Goal: Task Accomplishment & Management: Complete application form

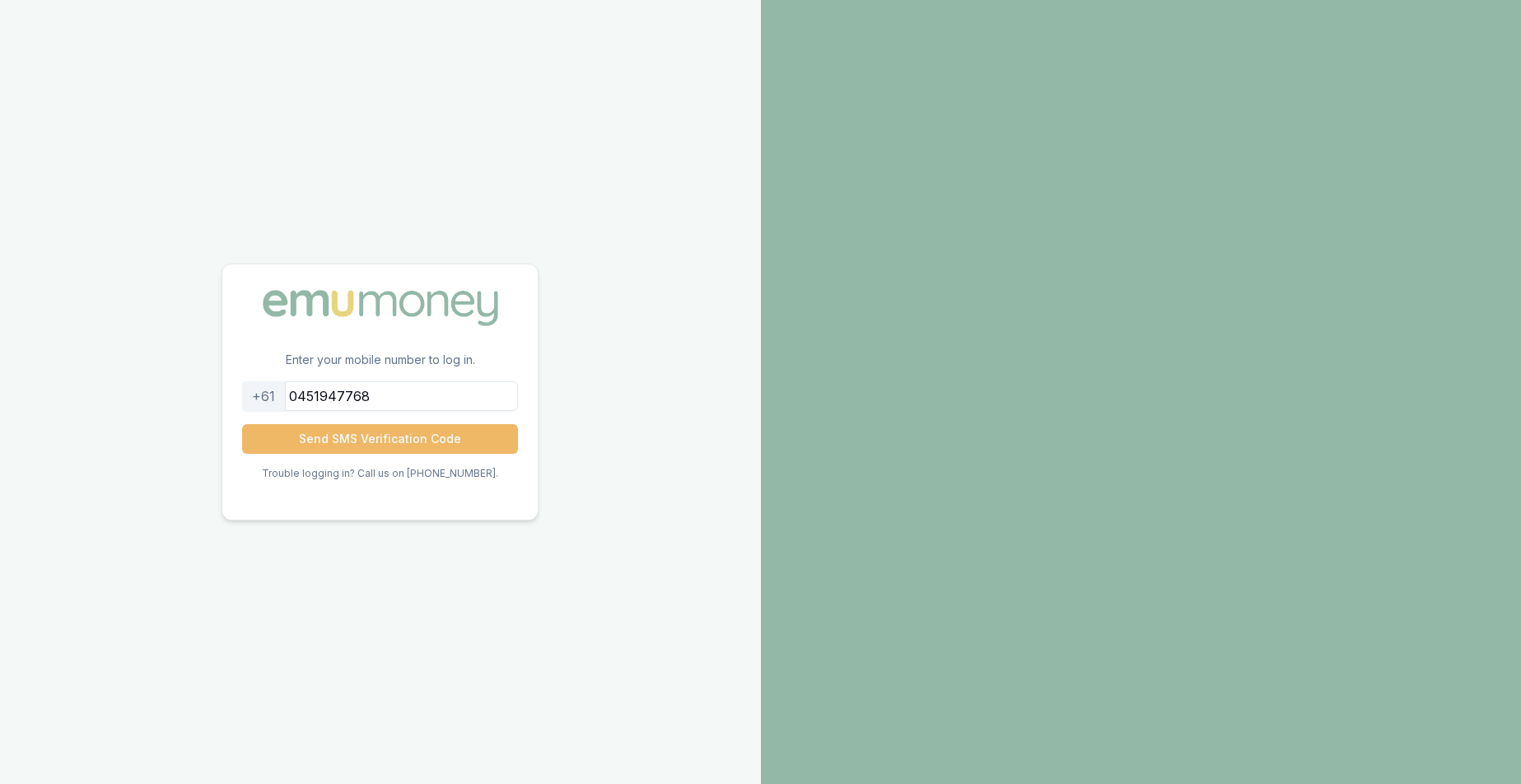
type input "0451947768"
click at [359, 441] on button "Send SMS Verification Code" at bounding box center [380, 439] width 276 height 29
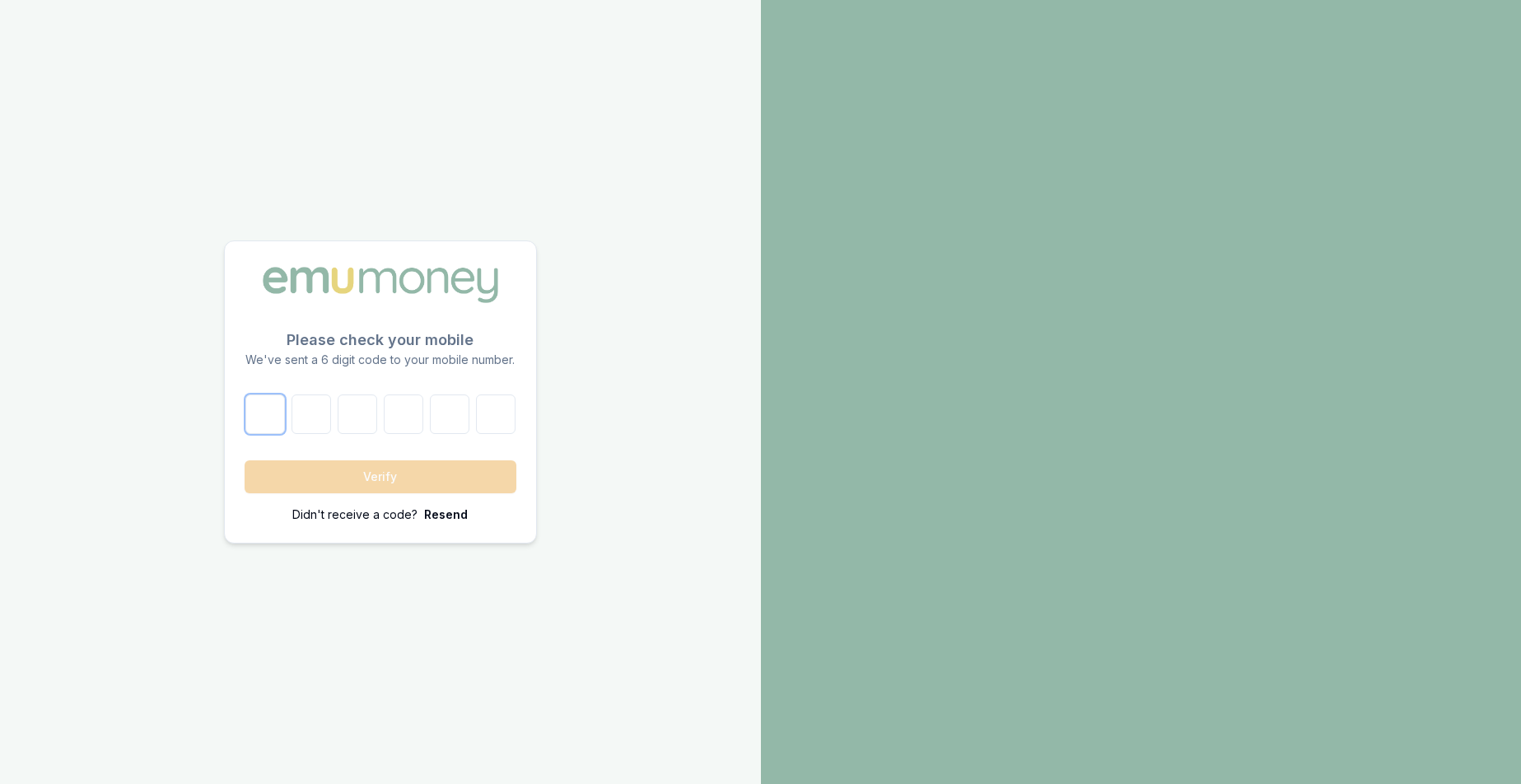
click at [272, 414] on input "number" at bounding box center [264, 413] width 40 height 40
type input "4"
type input "9"
type input "5"
type input "4"
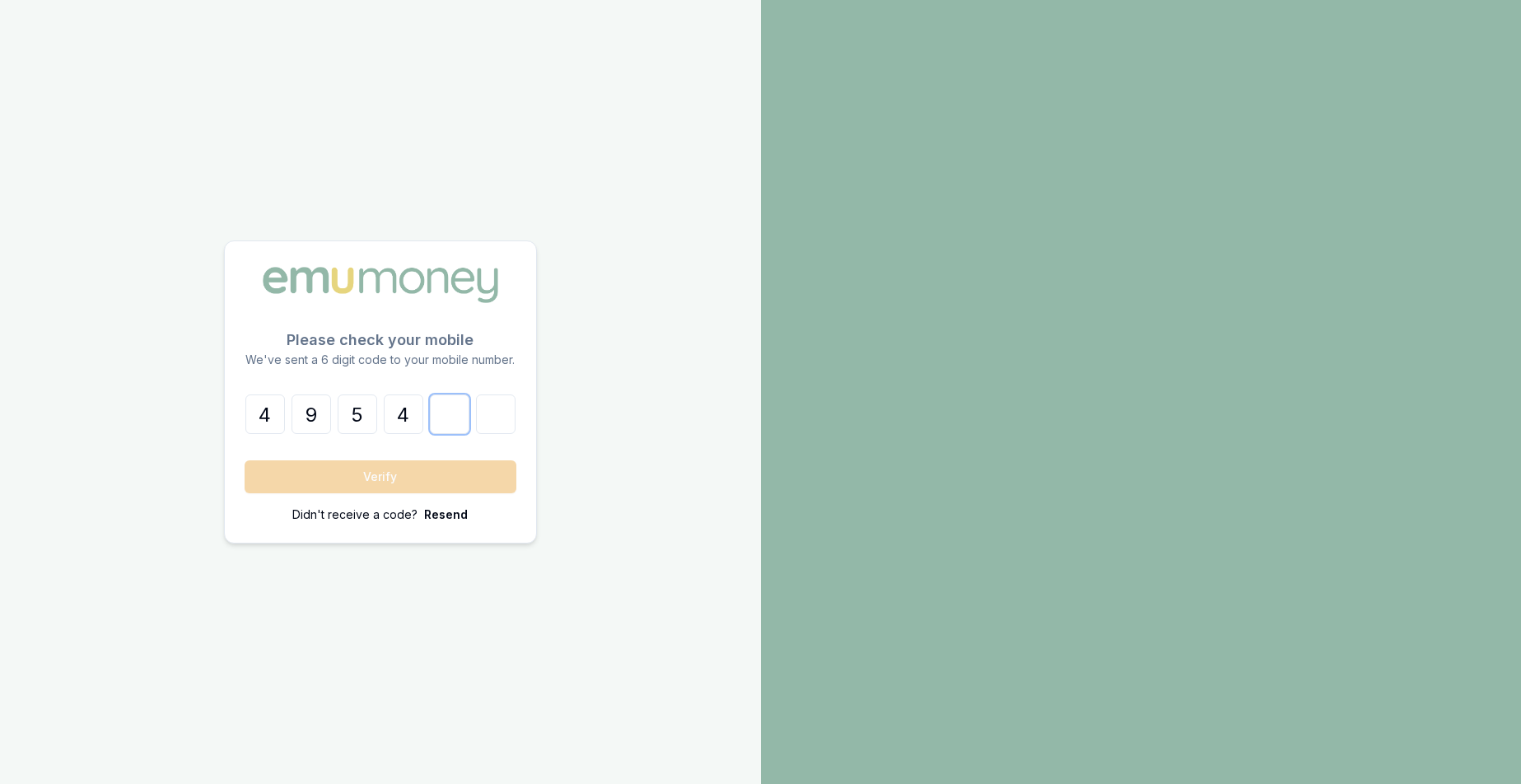
type input "1"
type input "9"
click at [409, 468] on button "Verify" at bounding box center [380, 477] width 272 height 33
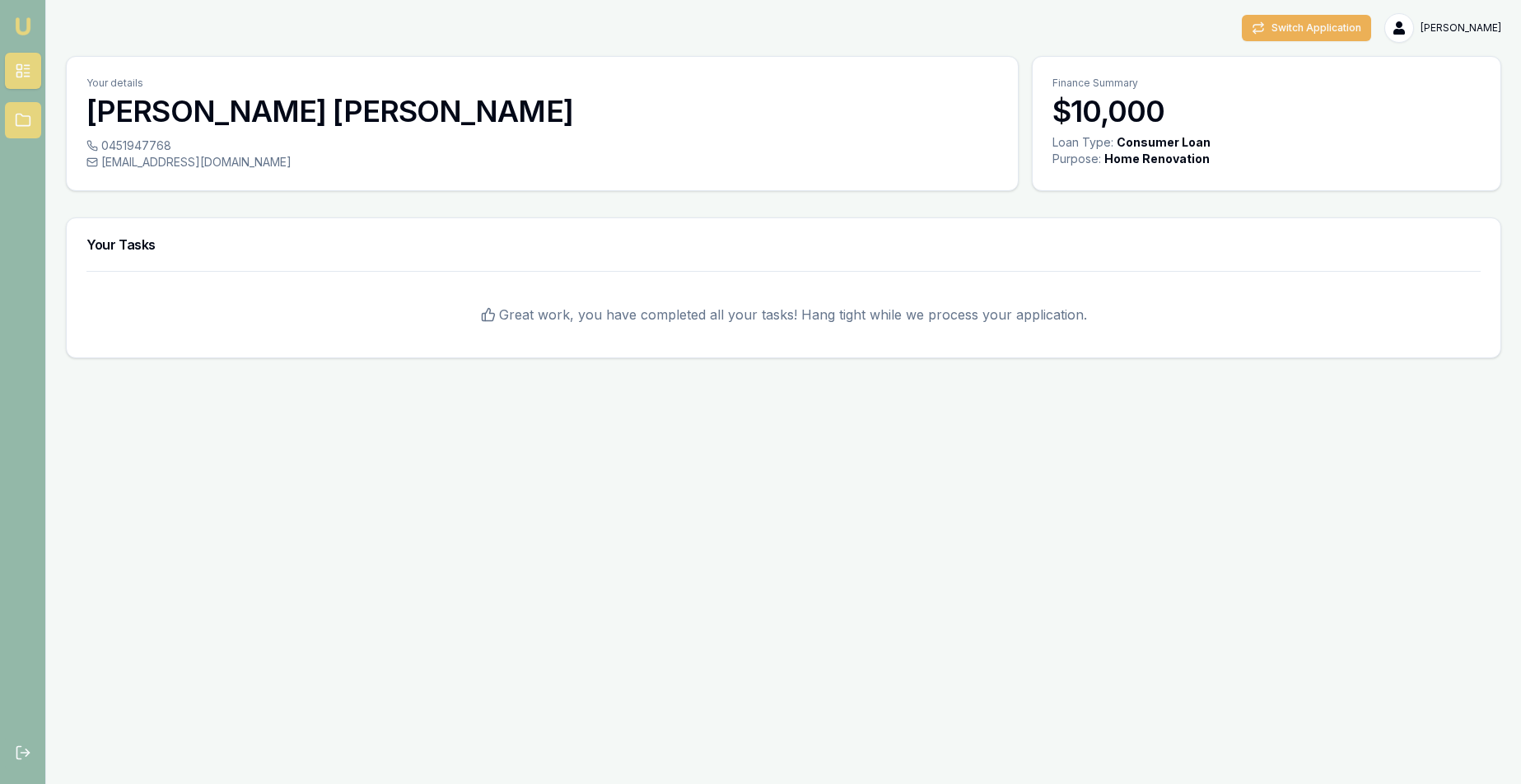
click at [12, 120] on link at bounding box center [23, 120] width 36 height 36
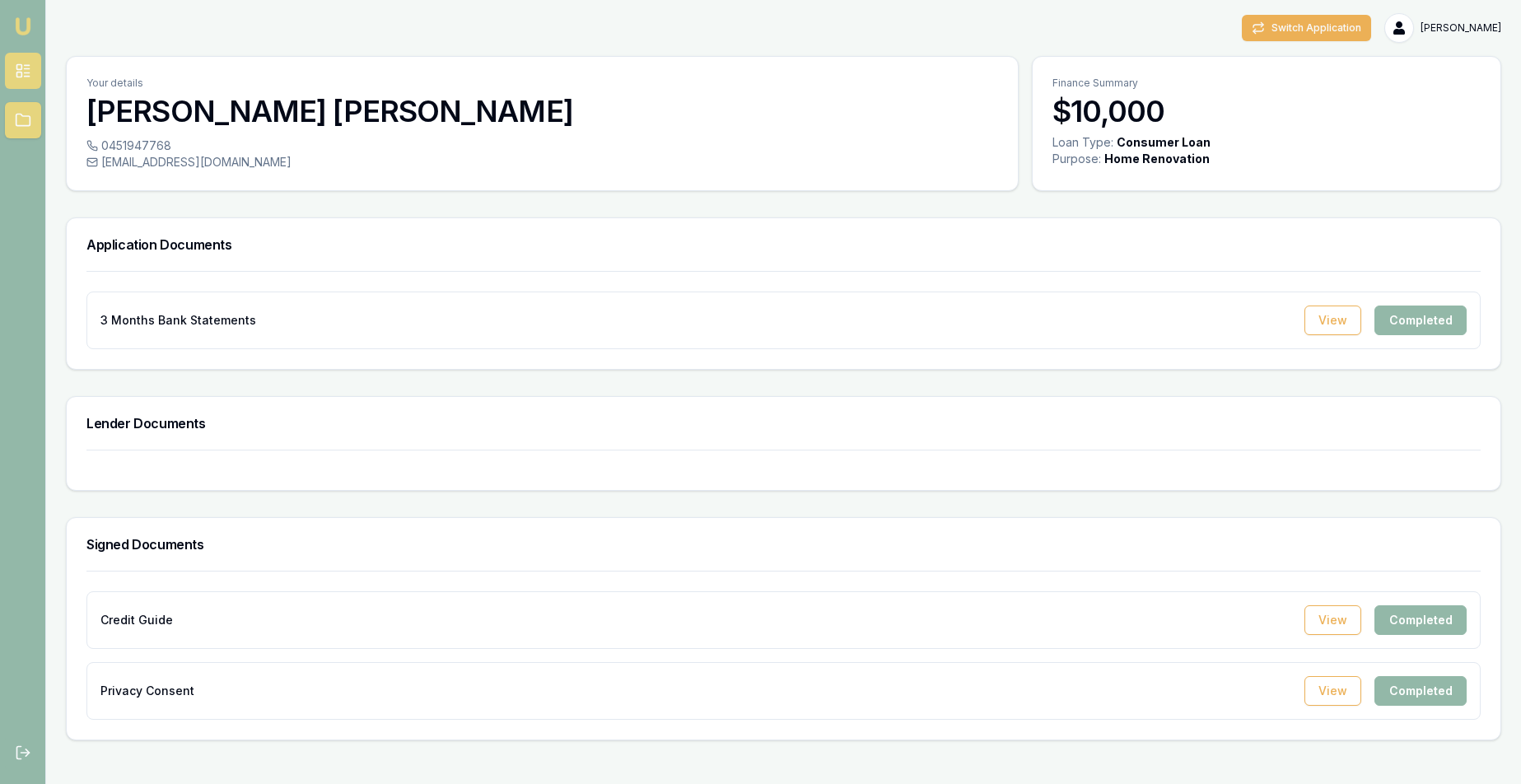
click at [15, 64] on icon at bounding box center [24, 71] width 17 height 17
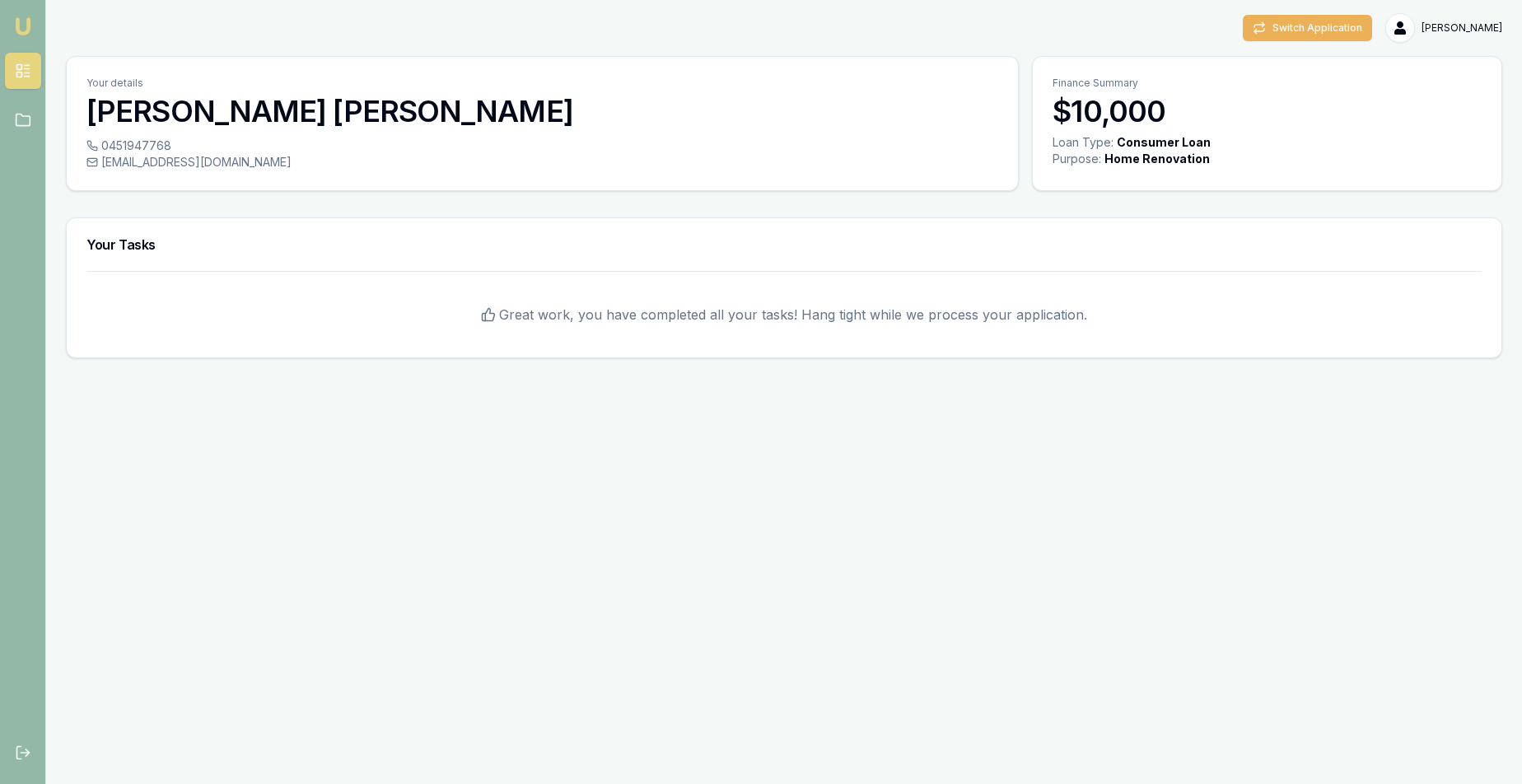
click at [133, 181] on div "0451947768 [EMAIL_ADDRESS][DOMAIN_NAME]" at bounding box center [542, 163] width 951 height 53
